Goal: Find specific page/section: Find specific page/section

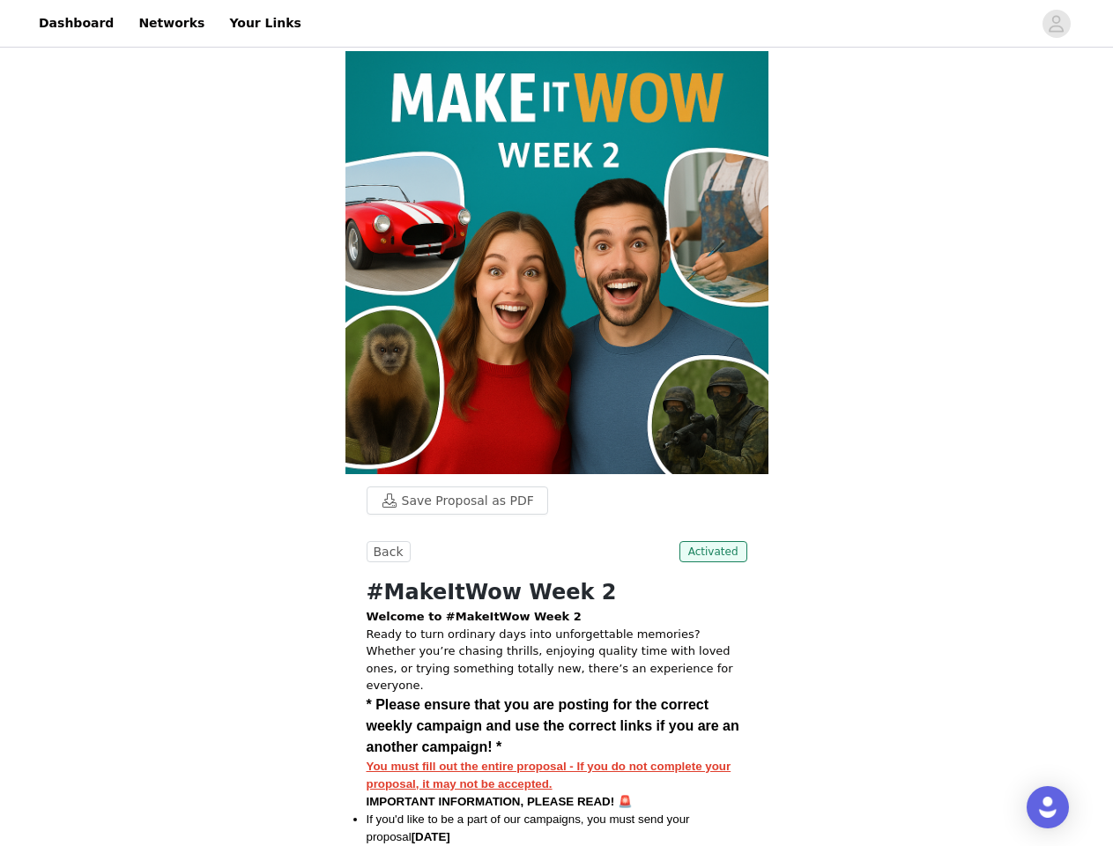
click at [556, 423] on img at bounding box center [556, 262] width 423 height 423
click at [556, 24] on div at bounding box center [672, 24] width 720 height 40
click at [1056, 24] on icon "avatar" at bounding box center [1056, 24] width 17 height 28
click at [449, 500] on body "Dashboard Networks Your Links Save Proposal as PDF Back Activated #MakeItWow We…" at bounding box center [556, 423] width 1113 height 846
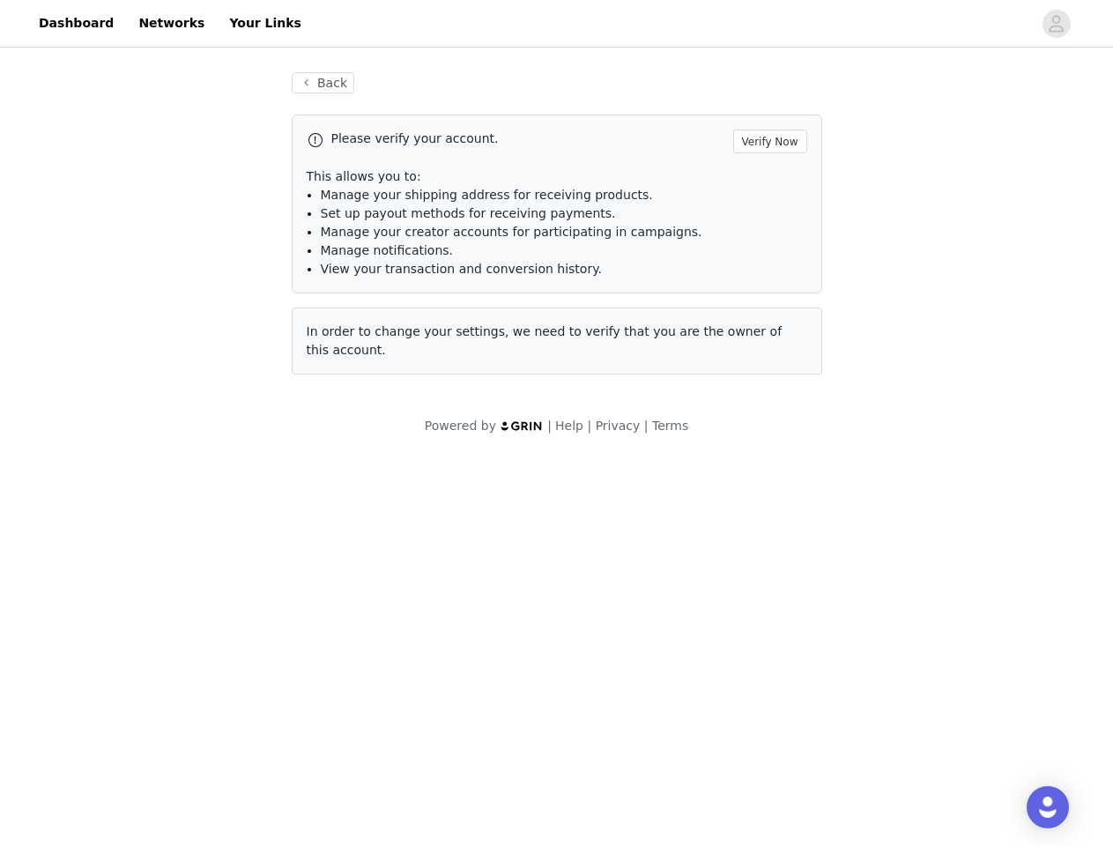
click at [386, 552] on body "Dashboard Networks Your Links Back Please verify your account. Verify Now This …" at bounding box center [556, 423] width 1113 height 846
